Goal: Task Accomplishment & Management: Manage account settings

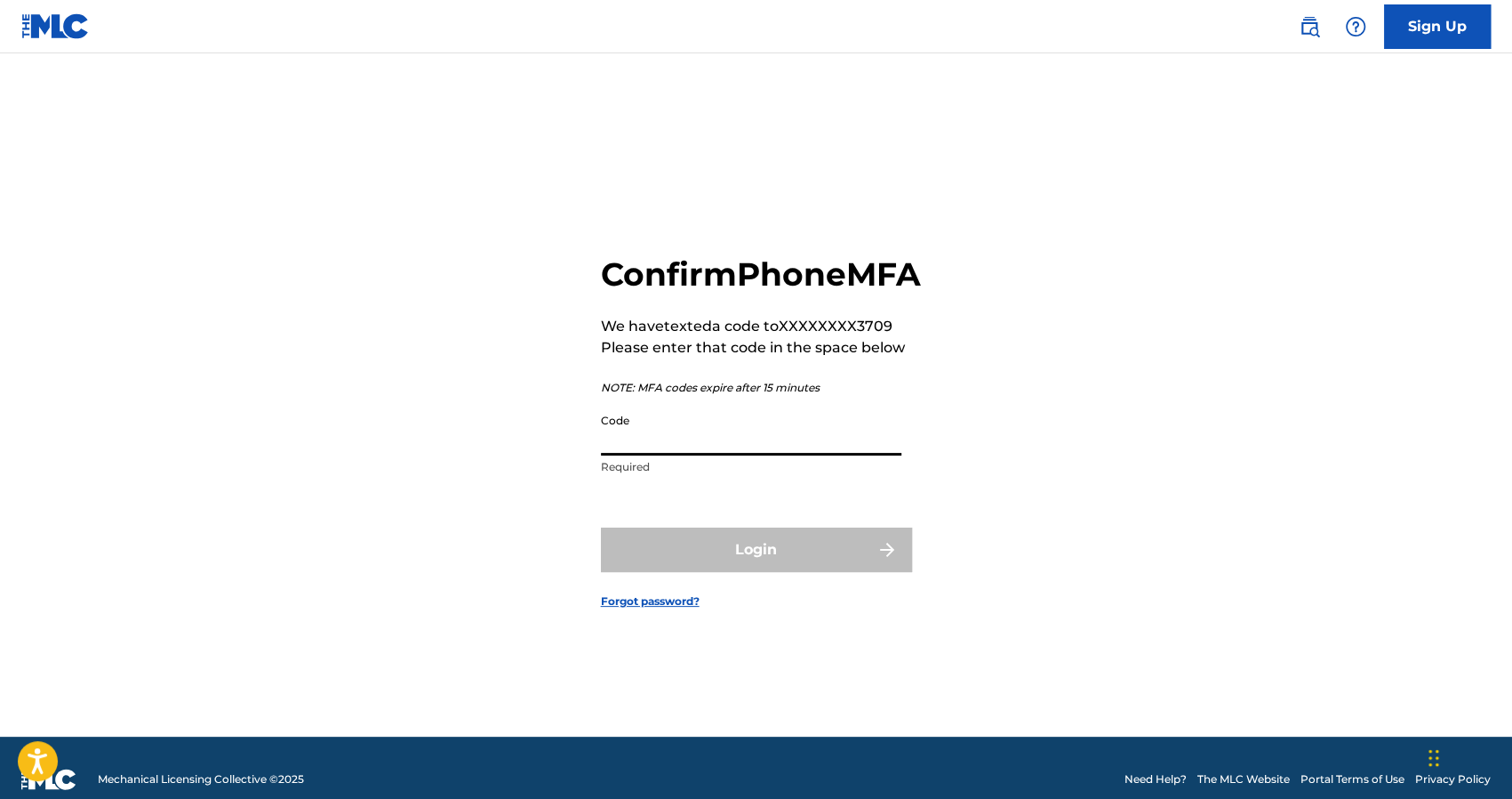
click at [699, 455] on input "Code" at bounding box center [751, 430] width 301 height 50
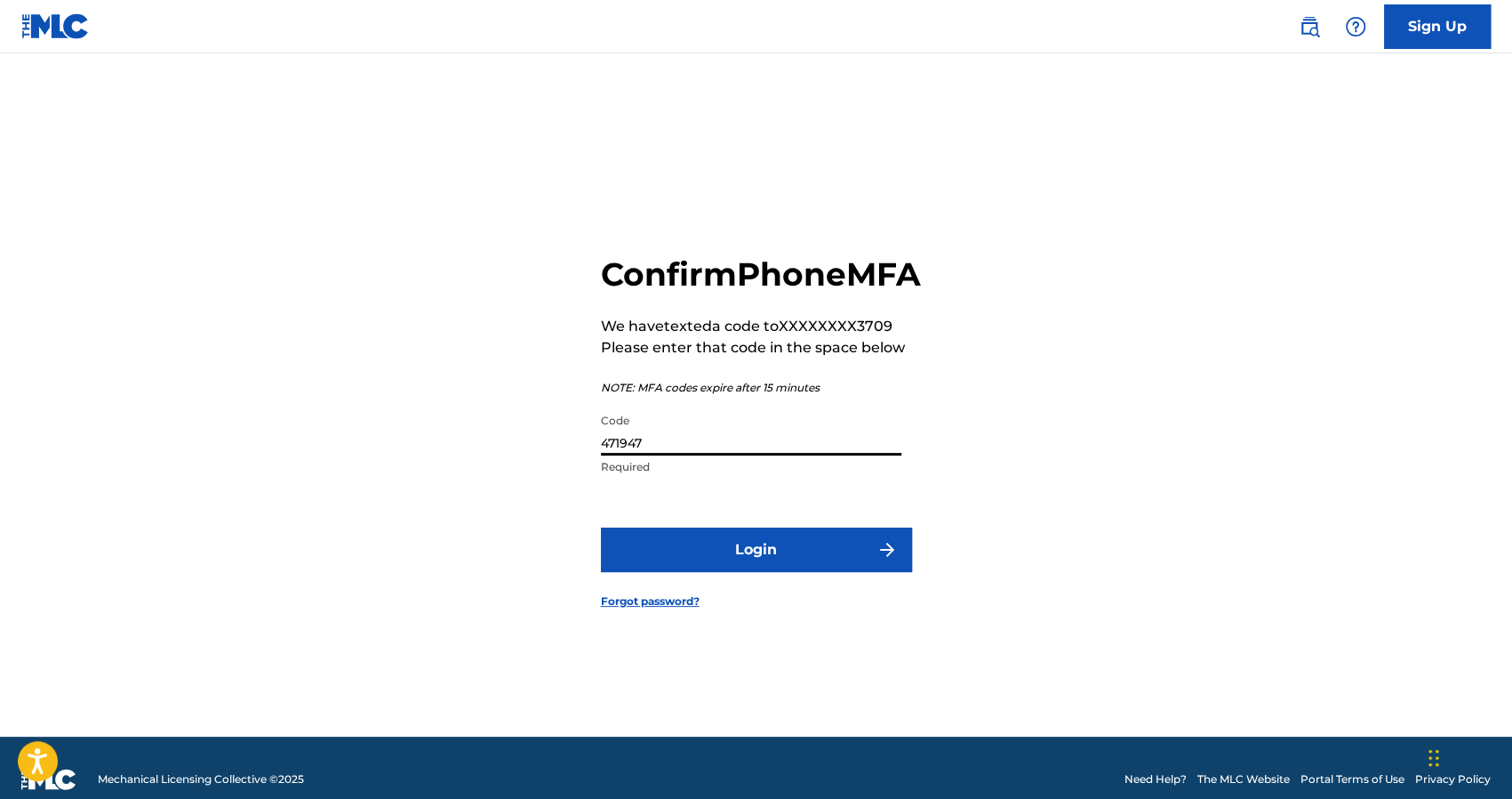
type input "471947"
click at [698, 566] on button "Login" at bounding box center [756, 549] width 311 height 45
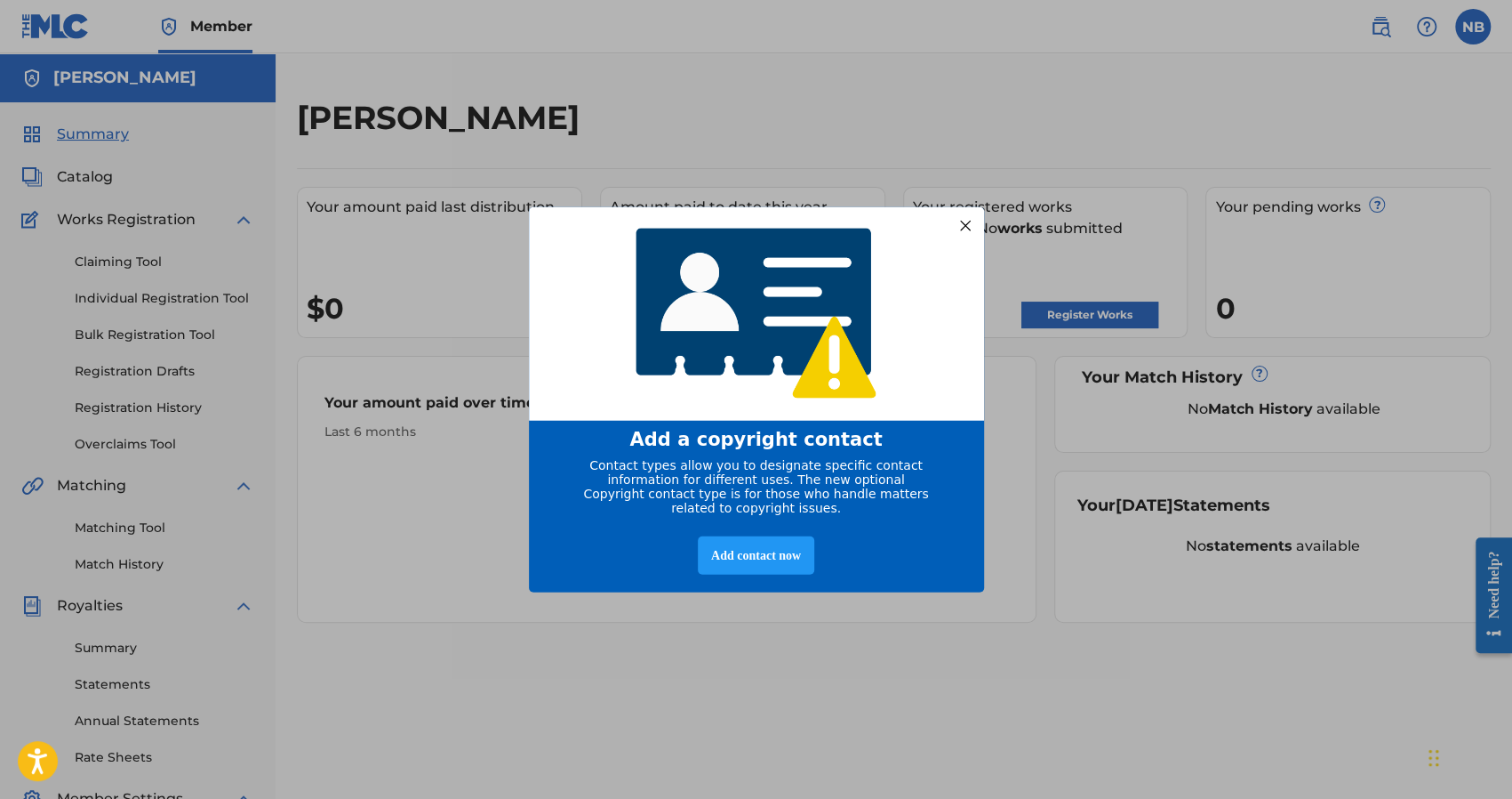
click at [954, 220] on div at bounding box center [964, 225] width 23 height 23
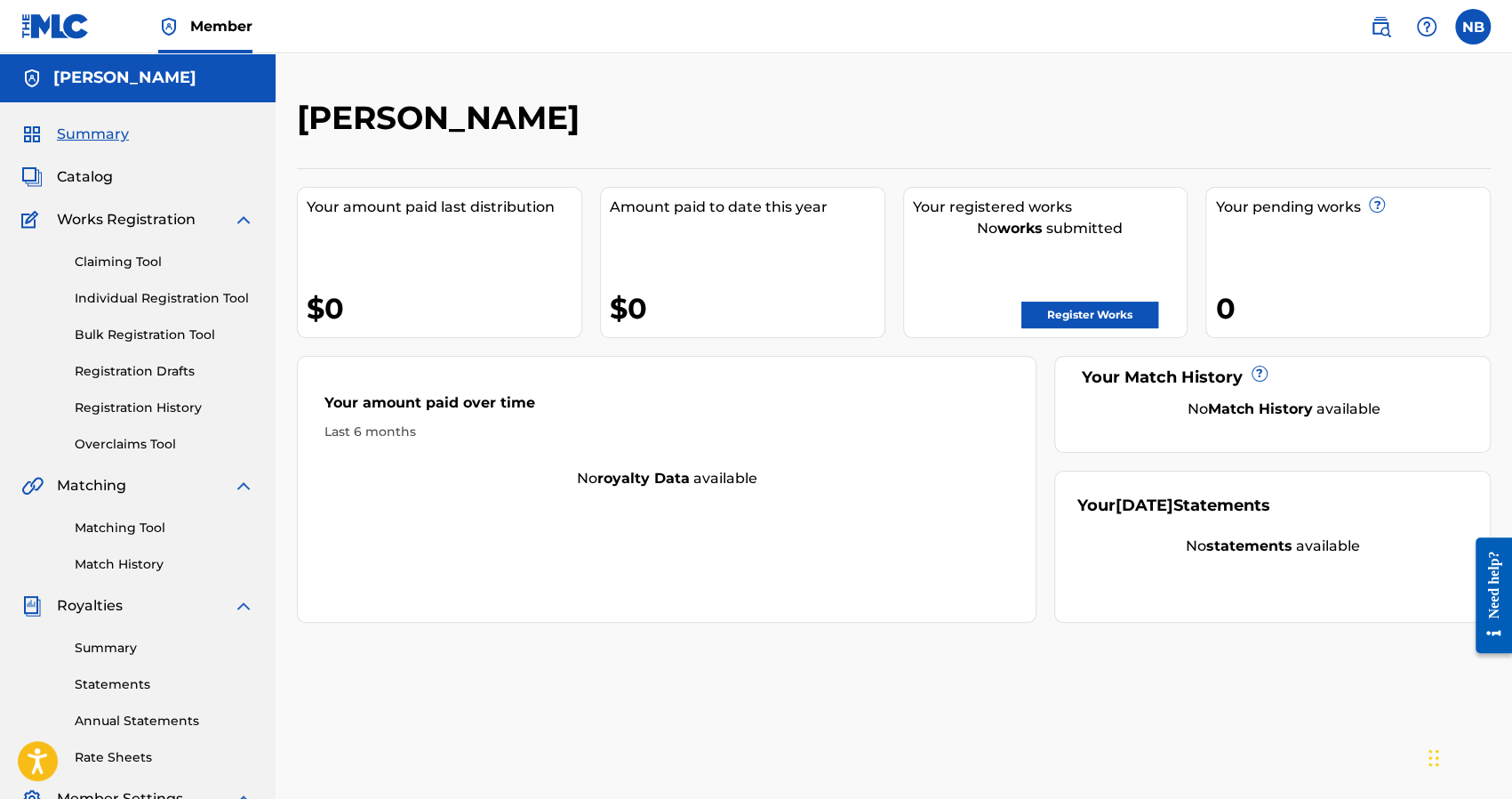
click at [1480, 24] on label at bounding box center [1472, 27] width 36 height 36
click at [1472, 27] on input "NB [PERSON_NAME] [EMAIL_ADDRESS][DOMAIN_NAME] Notification Preferences Profile …" at bounding box center [1472, 27] width 0 height 0
click at [1300, 95] on div "NB" at bounding box center [1306, 113] width 53 height 53
click at [1472, 27] on input "NB [PERSON_NAME] [EMAIL_ADDRESS][DOMAIN_NAME] Notification Preferences Profile …" at bounding box center [1472, 27] width 0 height 0
click at [1311, 211] on div "Notification Preferences Profile Log out" at bounding box center [1379, 221] width 221 height 119
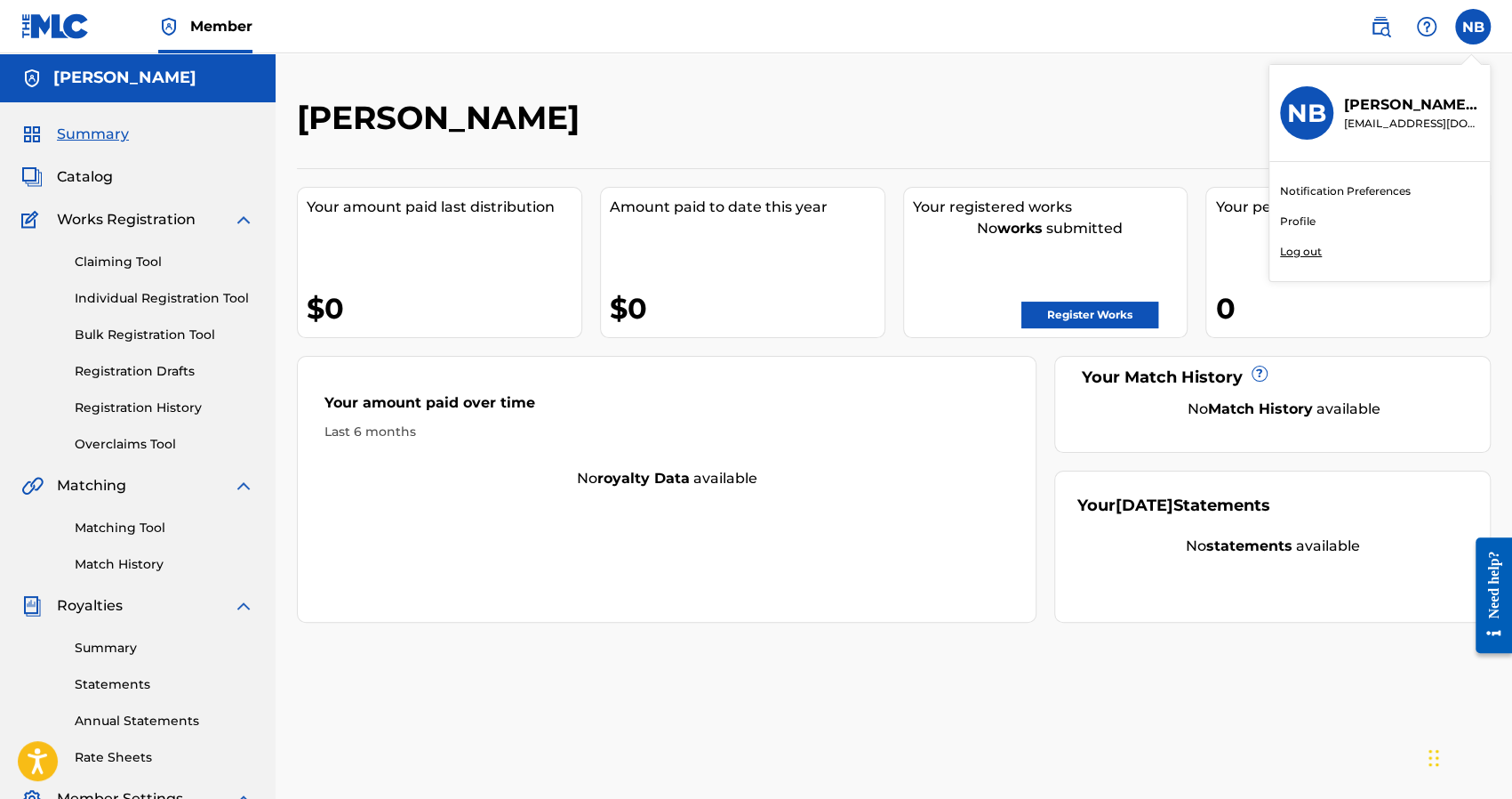
click at [1472, 27] on input "NB [PERSON_NAME] [EMAIL_ADDRESS][DOMAIN_NAME] Notification Preferences Profile …" at bounding box center [1472, 27] width 0 height 0
click at [1300, 222] on link "Profile" at bounding box center [1297, 222] width 36 height 16
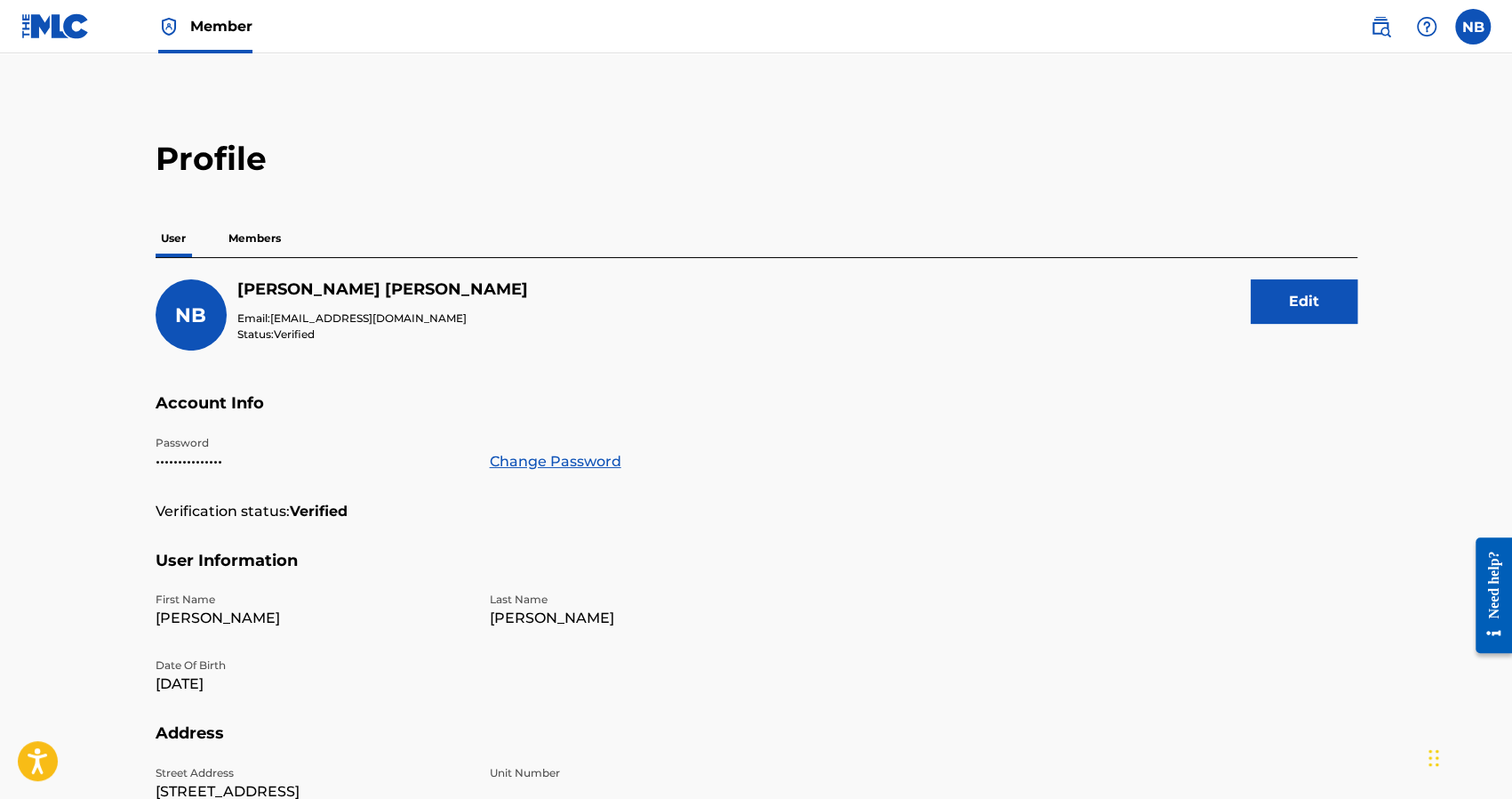
click at [243, 240] on p "Members" at bounding box center [254, 239] width 63 height 38
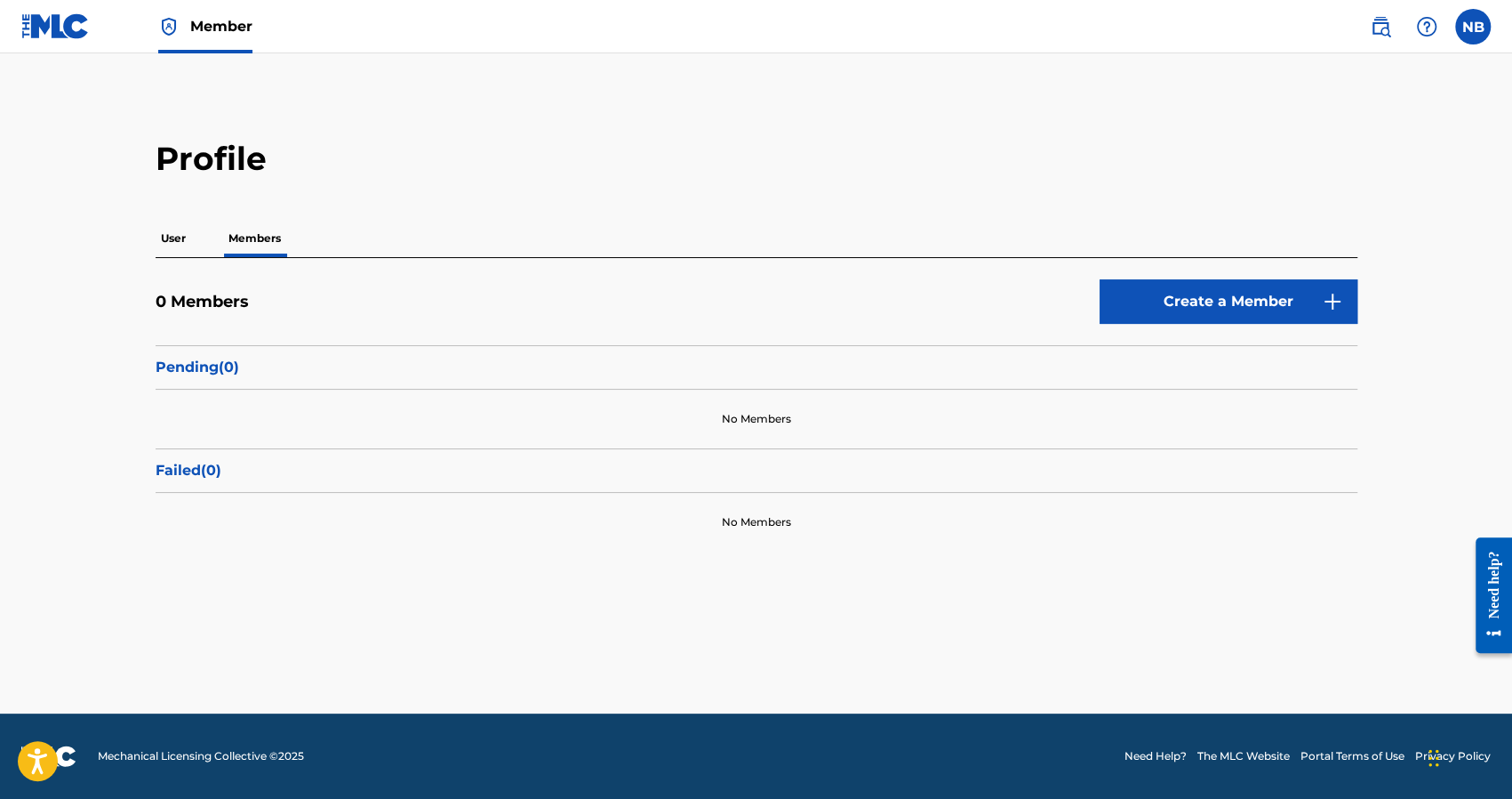
click at [178, 233] on p "User" at bounding box center [173, 239] width 36 height 38
